Goal: Task Accomplishment & Management: Use online tool/utility

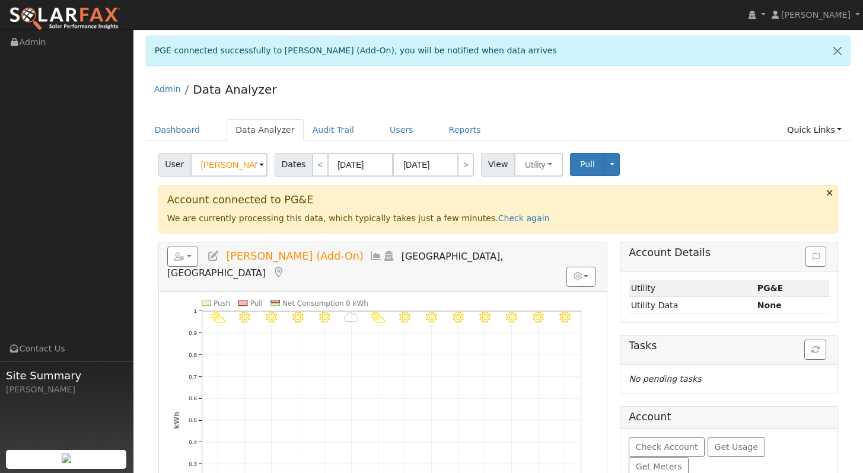
click at [728, 137] on ul "Dashboard Data Analyzer Audit Trail Users Reports Quick Links Quick Add Quick C…" at bounding box center [498, 130] width 705 height 22
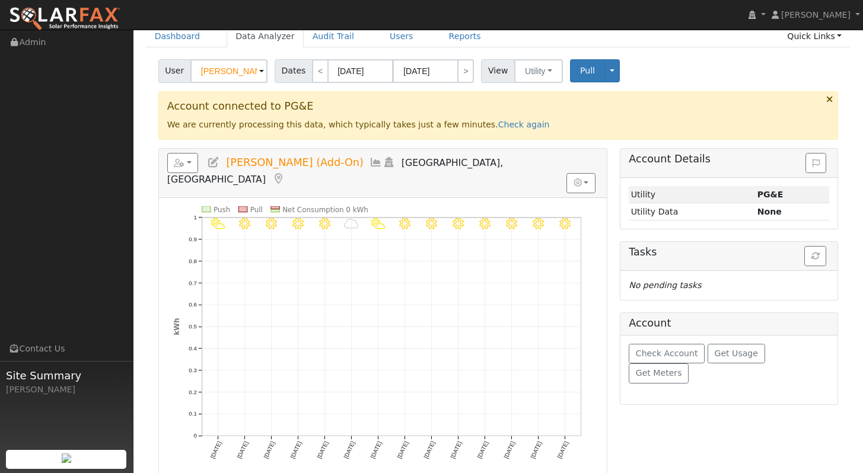
scroll to position [95, 0]
click at [498, 122] on link "Check again" at bounding box center [524, 123] width 52 height 9
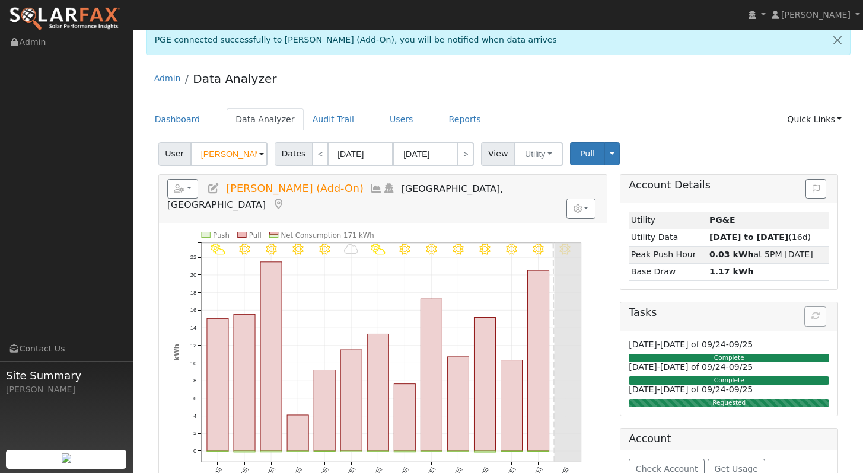
scroll to position [0, 0]
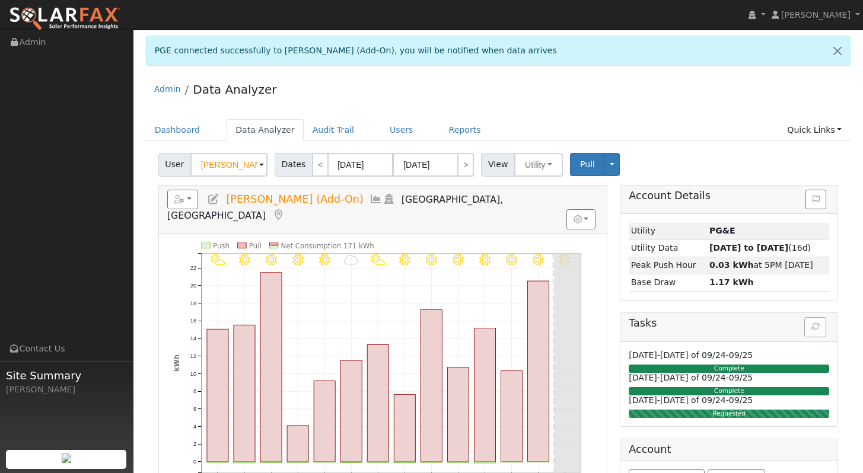
click at [621, 82] on div "Admin Data Analyzer" at bounding box center [498, 92] width 705 height 36
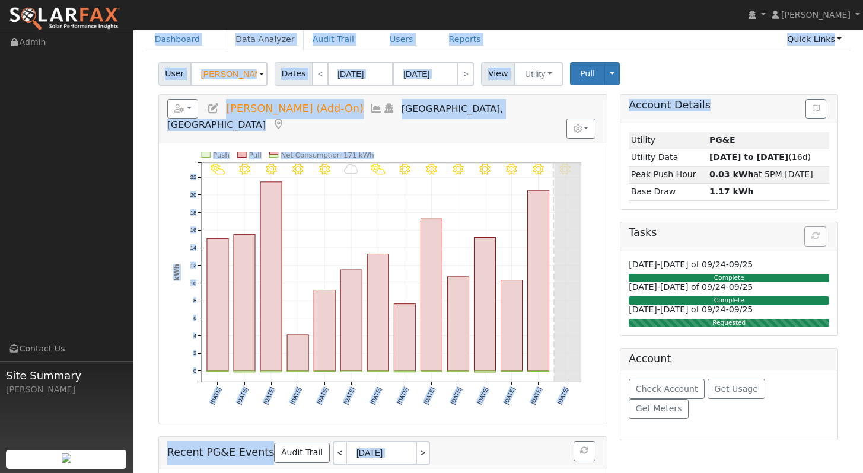
drag, startPoint x: 871, startPoint y: 105, endPoint x: 867, endPoint y: 174, distance: 68.9
click at [863, 174] on html "installed [PERSON_NAME] [PERSON_NAME] Profile My Company Help Center Terms Of S…" at bounding box center [431, 235] width 863 height 652
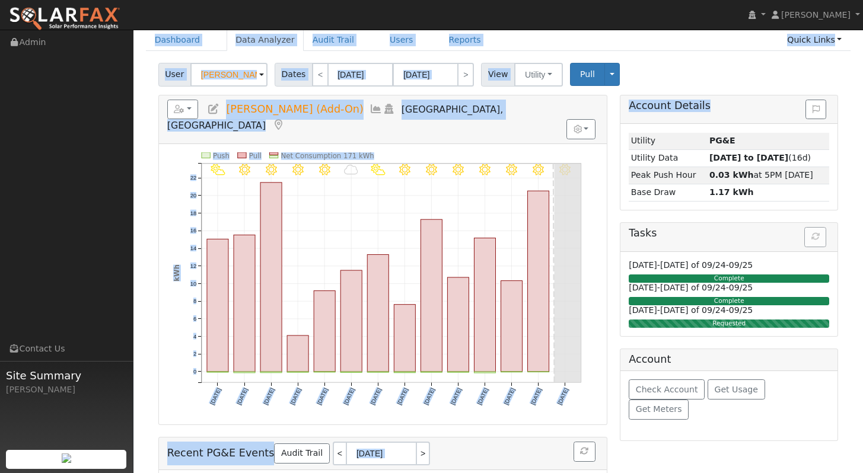
click at [721, 60] on div "User [PERSON_NAME] (Add-On) Account Default Account Default Account [STREET_ADD…" at bounding box center [498, 73] width 685 height 28
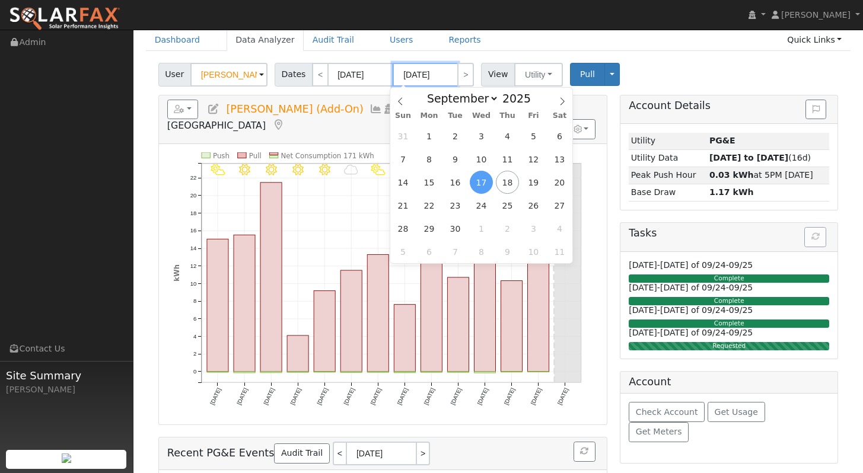
click at [415, 78] on input "[DATE]" at bounding box center [425, 75] width 65 height 24
click at [456, 182] on span "16" at bounding box center [455, 182] width 23 height 23
type input "[DATE]"
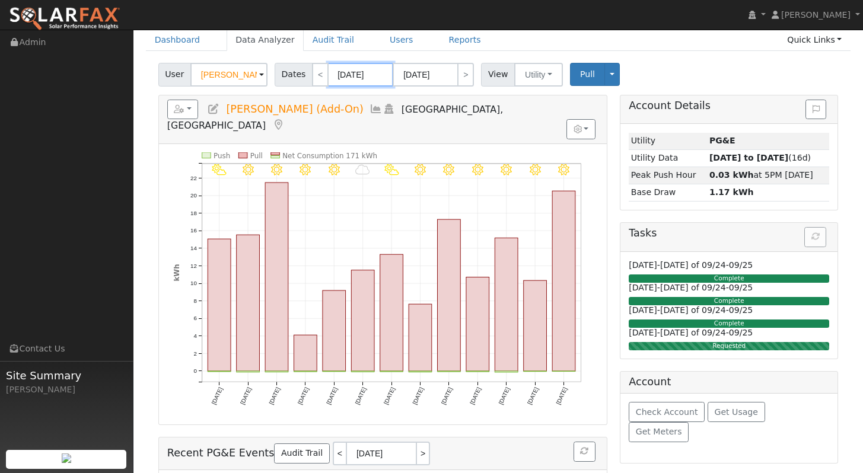
click at [349, 76] on input "[DATE]" at bounding box center [360, 75] width 65 height 24
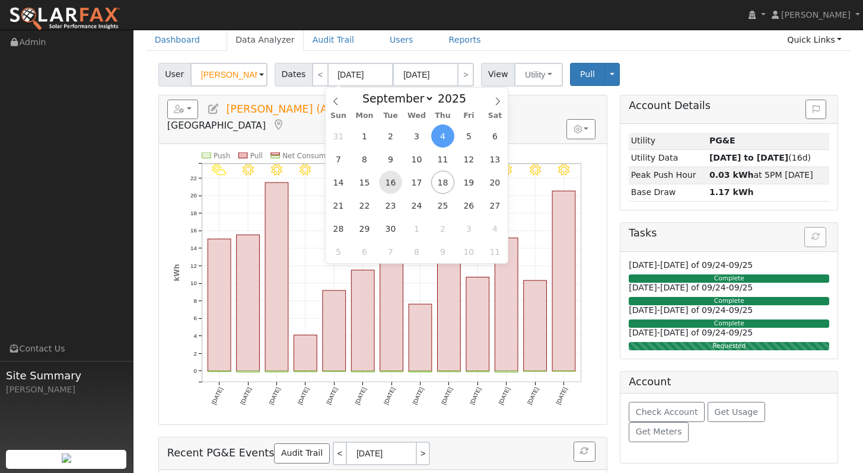
click at [393, 185] on span "16" at bounding box center [390, 182] width 23 height 23
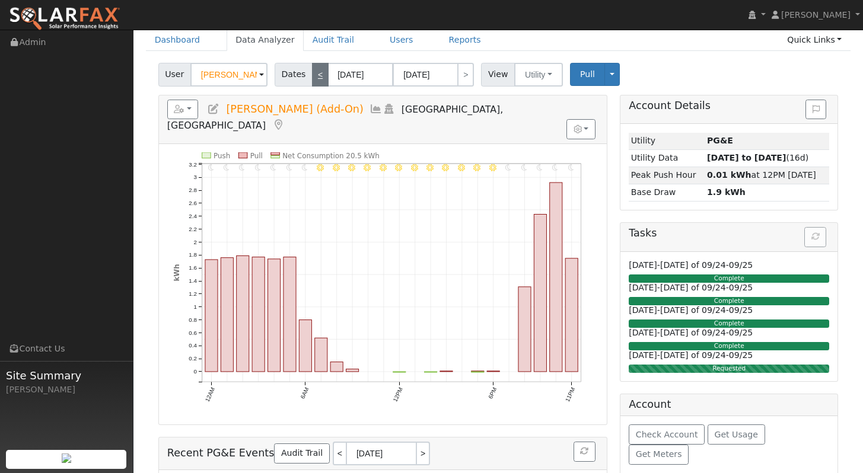
click at [317, 77] on link "<" at bounding box center [320, 75] width 17 height 24
type input "[DATE]"
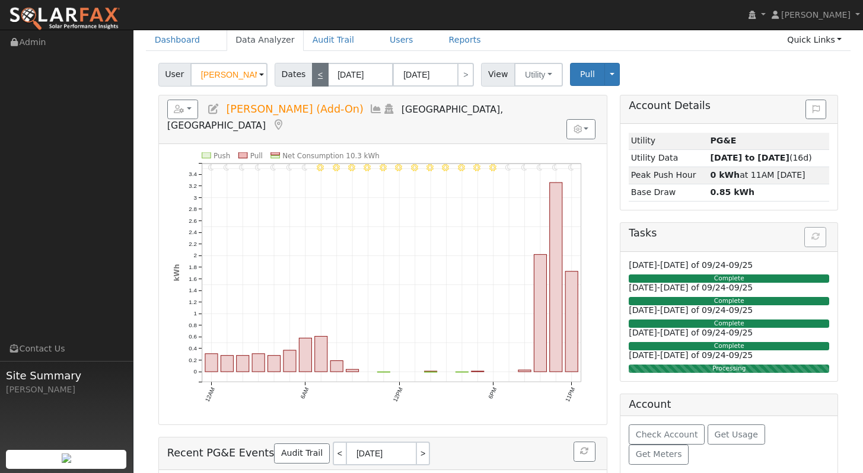
click at [317, 77] on link "<" at bounding box center [320, 75] width 17 height 24
type input "[DATE]"
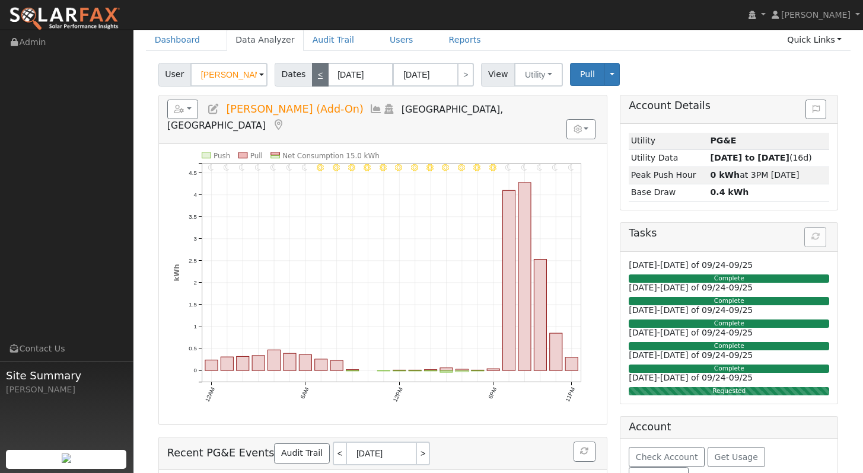
click at [319, 80] on link "<" at bounding box center [320, 75] width 17 height 24
type input "[DATE]"
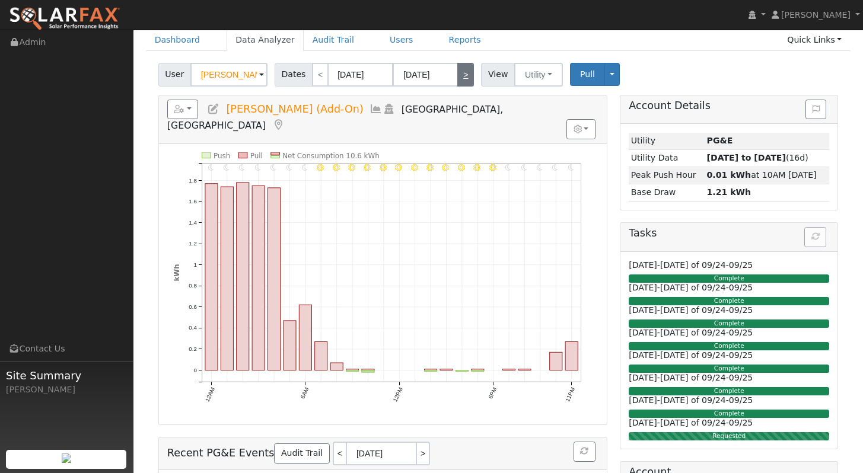
click at [466, 78] on link ">" at bounding box center [465, 75] width 17 height 24
type input "[DATE]"
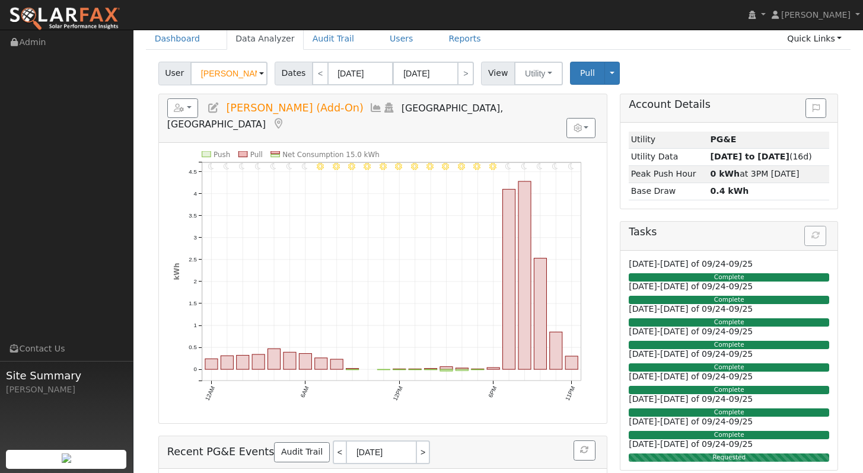
scroll to position [93, 0]
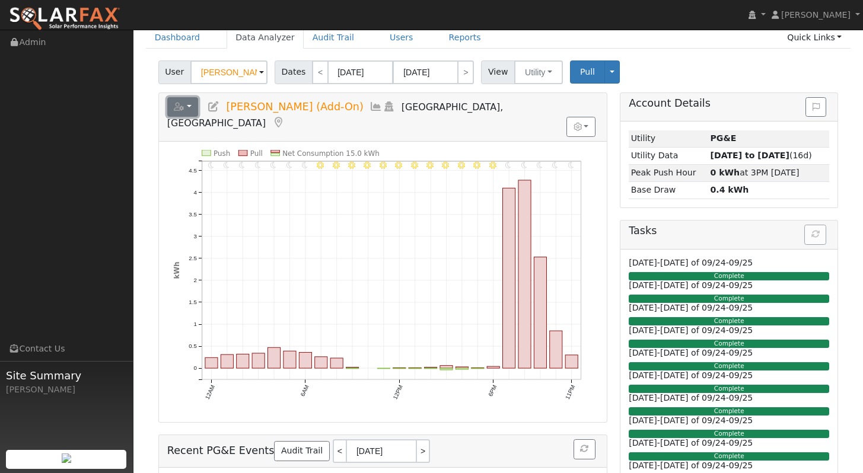
click at [189, 104] on button "button" at bounding box center [182, 107] width 31 height 20
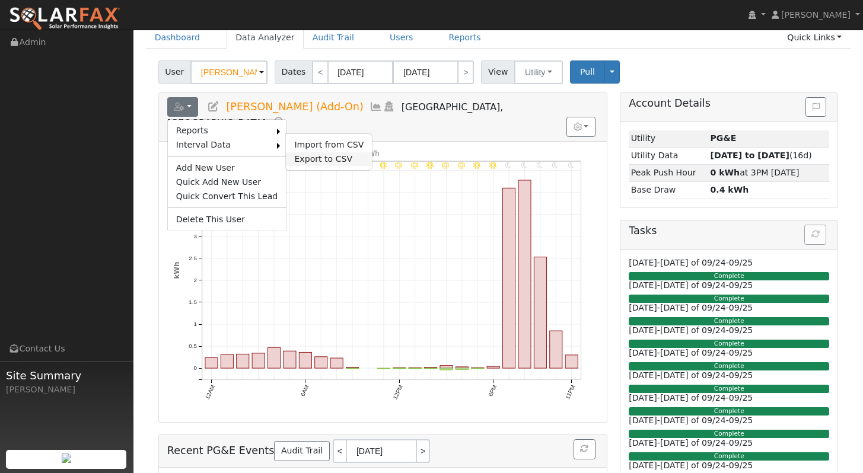
click at [310, 159] on link "Export to CSV" at bounding box center [329, 159] width 86 height 14
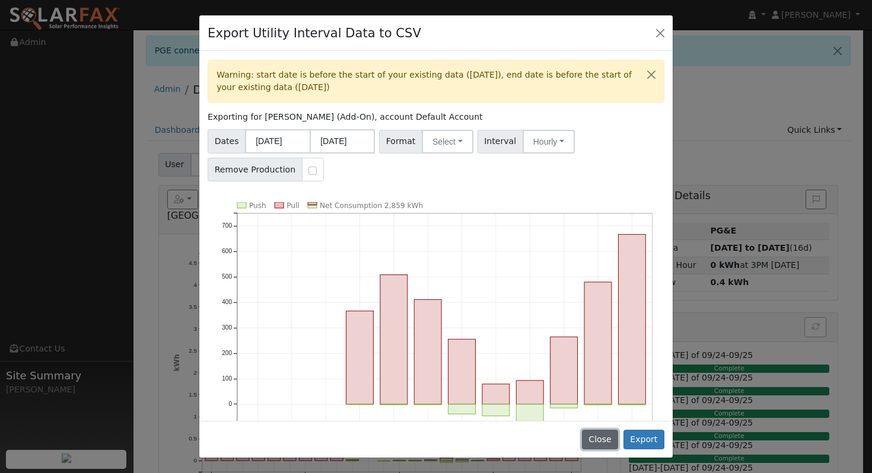
click at [606, 441] on button "Close" at bounding box center [600, 440] width 36 height 20
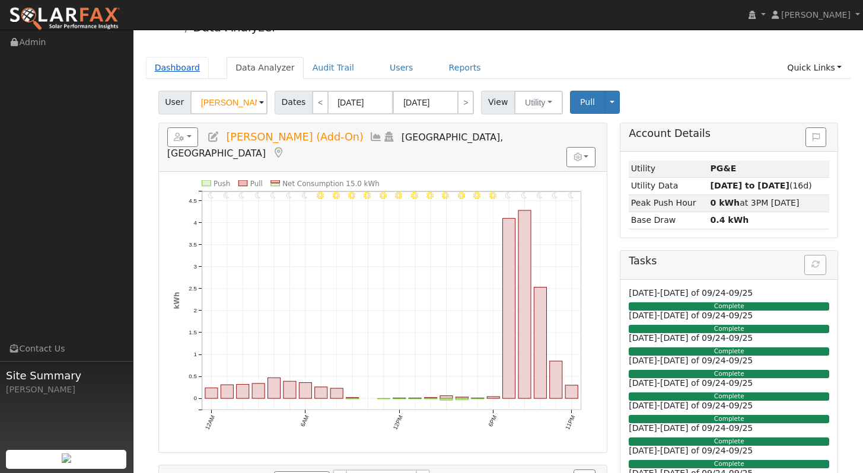
scroll to position [59, 0]
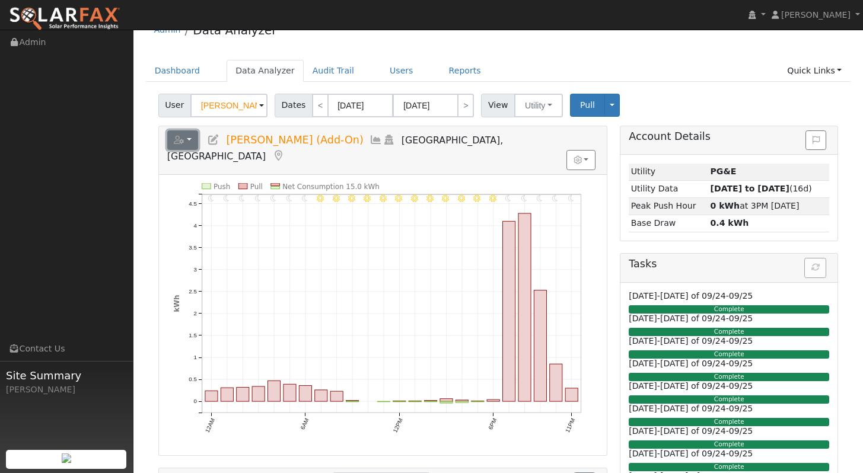
click at [183, 136] on icon "button" at bounding box center [179, 140] width 11 height 8
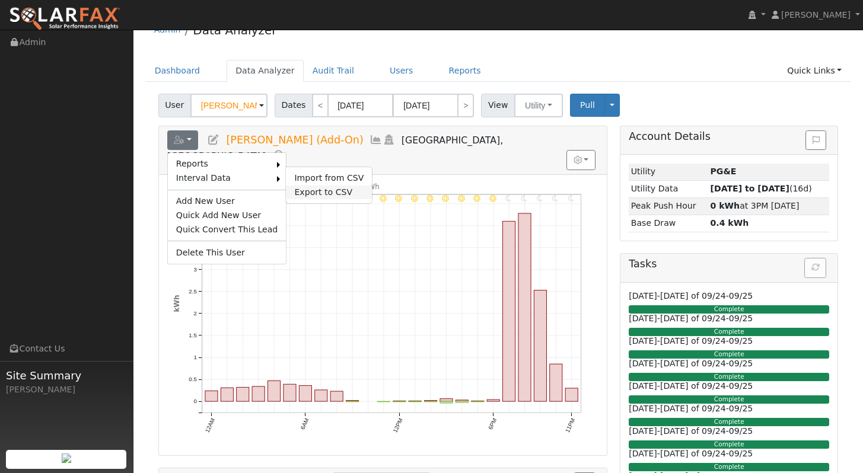
click at [308, 190] on link "Export to CSV" at bounding box center [329, 193] width 86 height 14
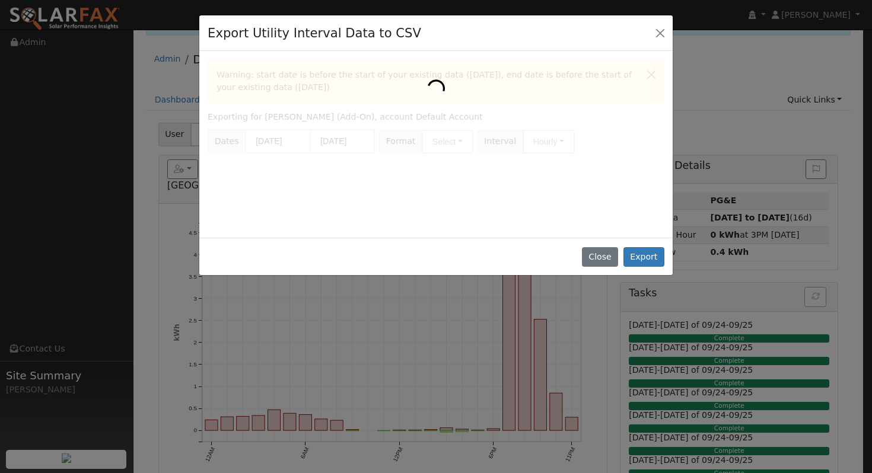
scroll to position [0, 0]
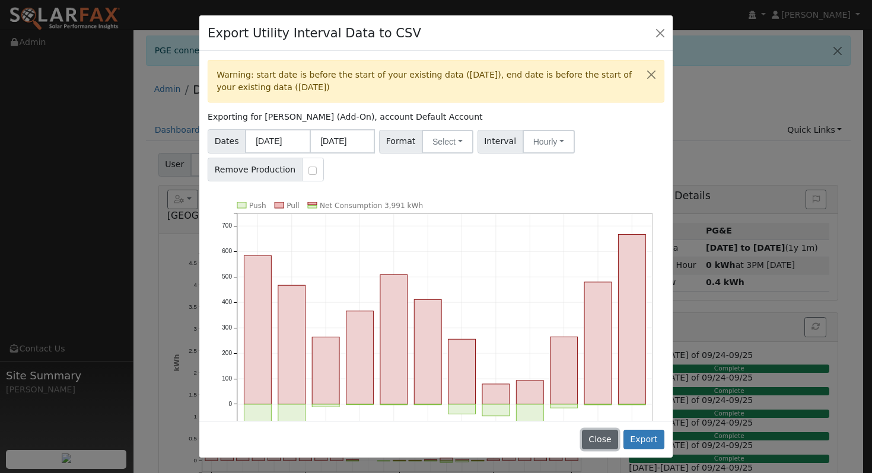
click at [596, 443] on button "Close" at bounding box center [600, 440] width 36 height 20
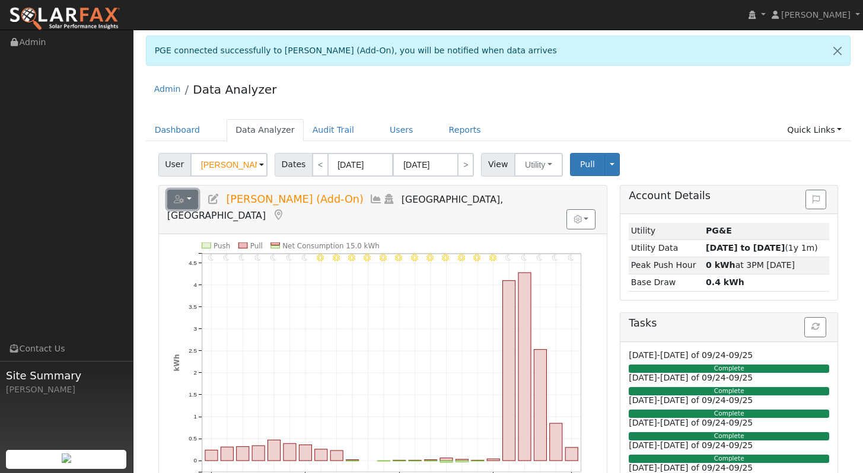
click at [183, 195] on button "button" at bounding box center [182, 200] width 31 height 20
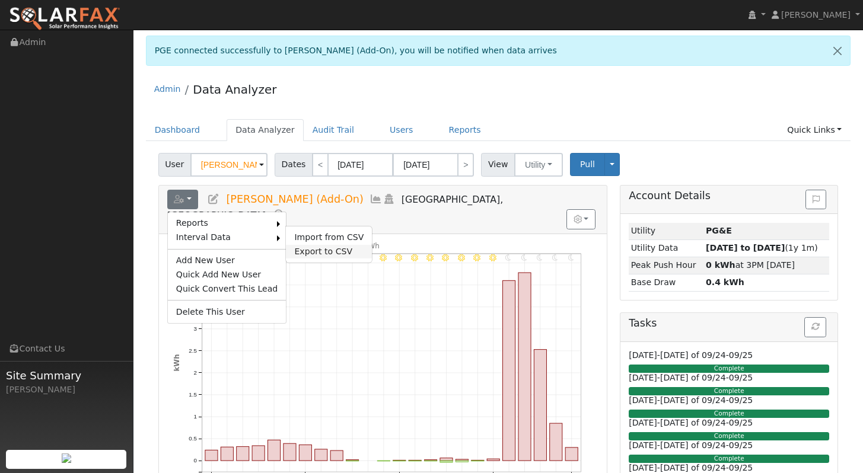
click at [306, 249] on link "Export to CSV" at bounding box center [329, 252] width 86 height 14
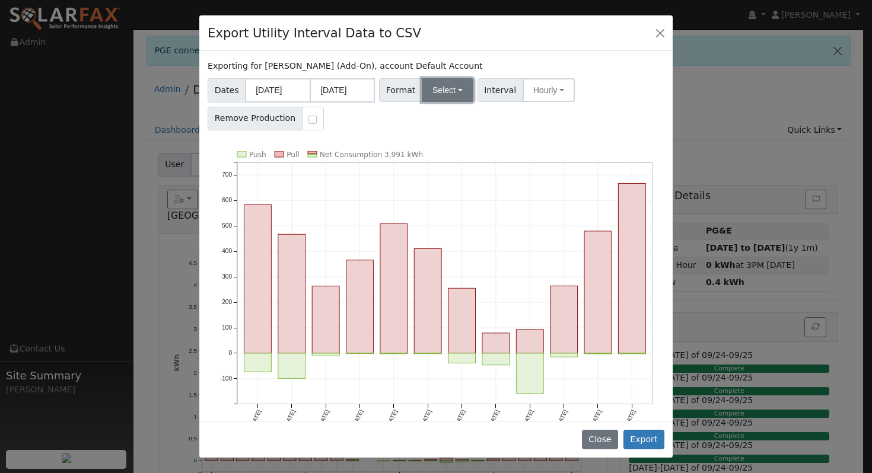
click at [434, 98] on button "Select" at bounding box center [448, 90] width 52 height 24
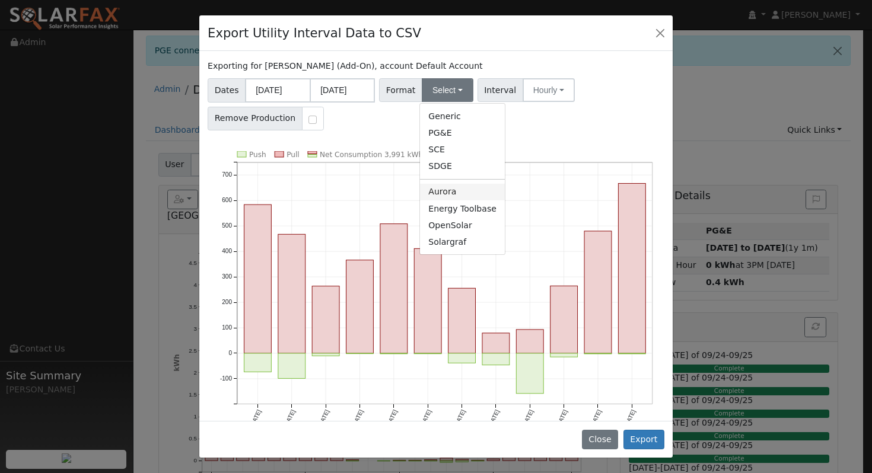
click at [469, 188] on link "Aurora" at bounding box center [462, 192] width 85 height 17
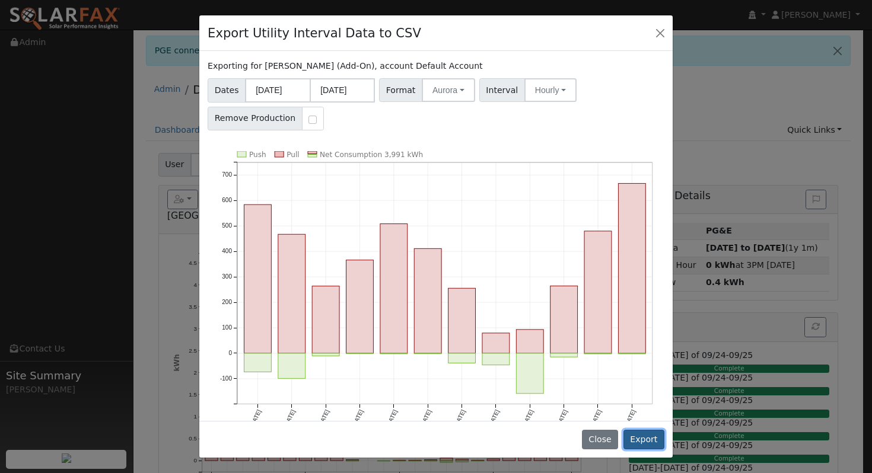
click at [644, 438] on button "Export" at bounding box center [644, 440] width 41 height 20
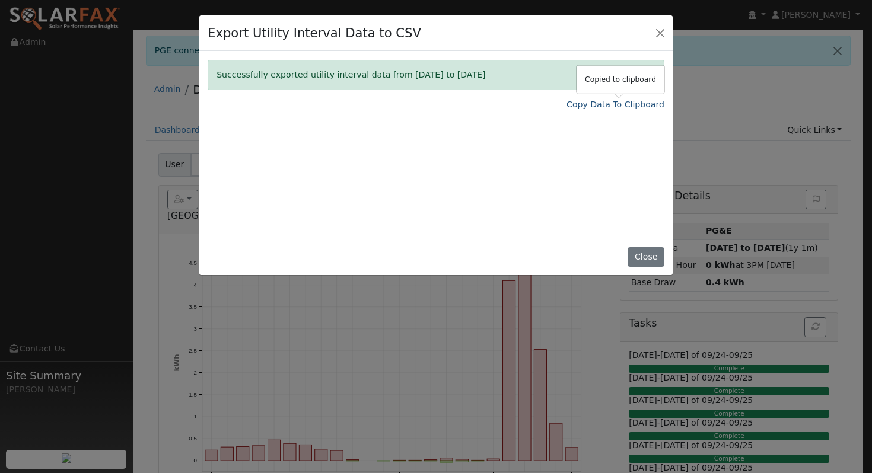
click at [612, 107] on link "Copy Data To Clipboard" at bounding box center [616, 104] width 98 height 12
click at [660, 34] on button "Close" at bounding box center [660, 32] width 17 height 17
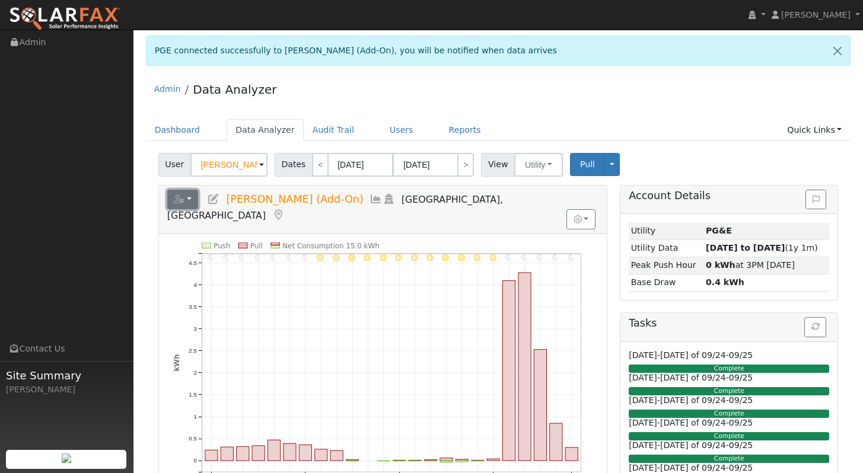
click at [171, 204] on button "button" at bounding box center [182, 200] width 31 height 20
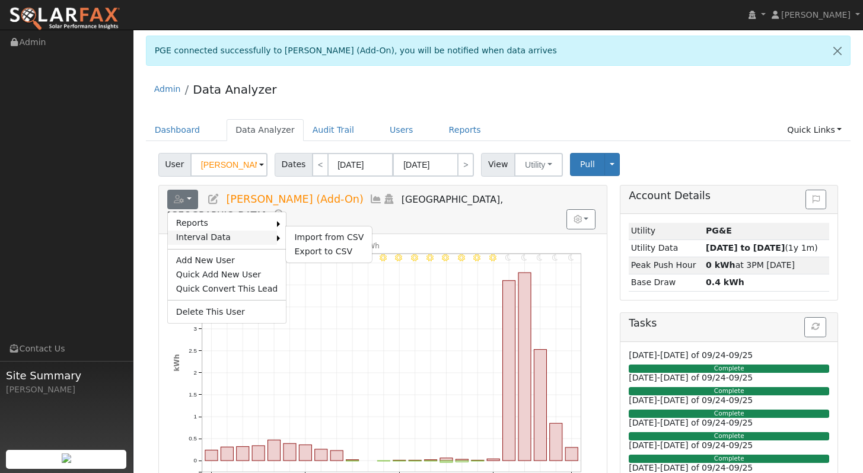
click at [203, 234] on link "Interval Data" at bounding box center [223, 238] width 110 height 14
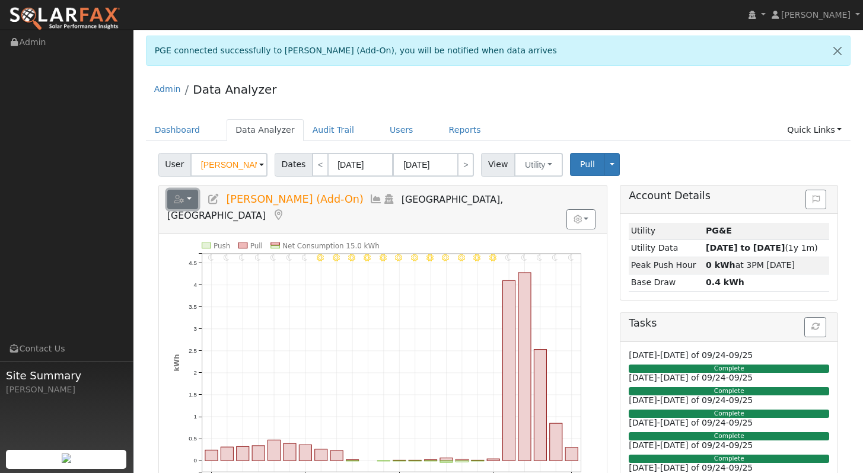
click at [187, 193] on button "button" at bounding box center [182, 200] width 31 height 20
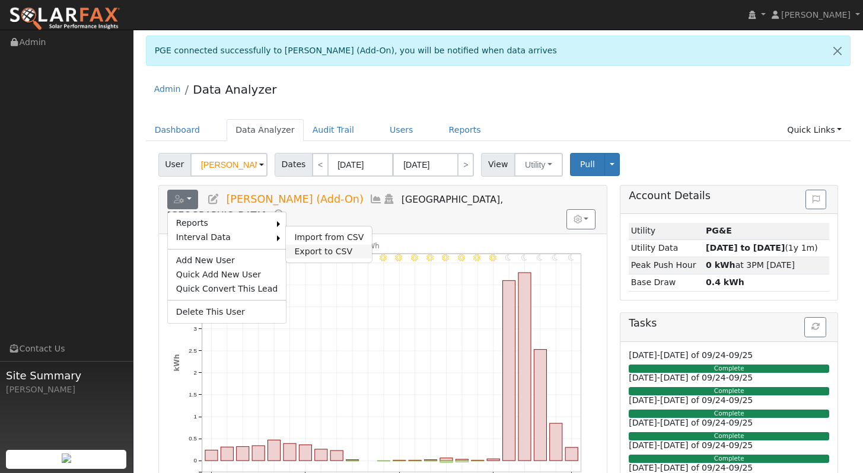
click at [316, 253] on link "Export to CSV" at bounding box center [329, 252] width 86 height 14
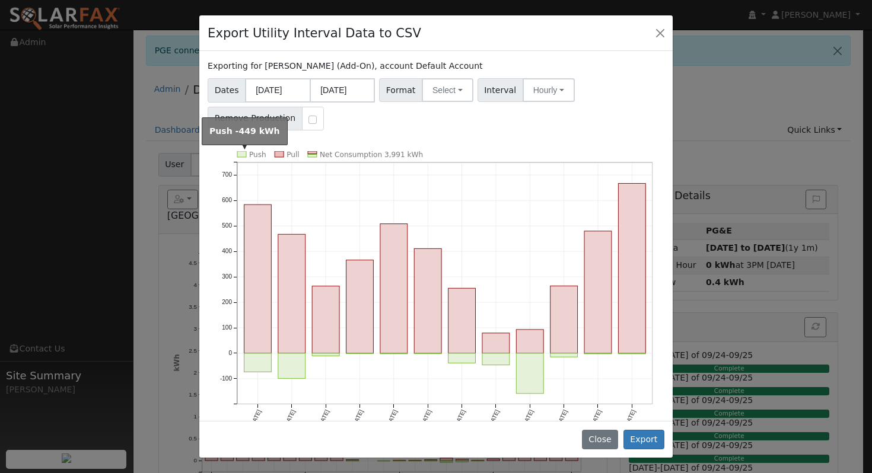
click at [243, 153] on rect at bounding box center [241, 154] width 9 height 6
click at [246, 153] on rect at bounding box center [241, 154] width 9 height 6
